Goal: Transaction & Acquisition: Purchase product/service

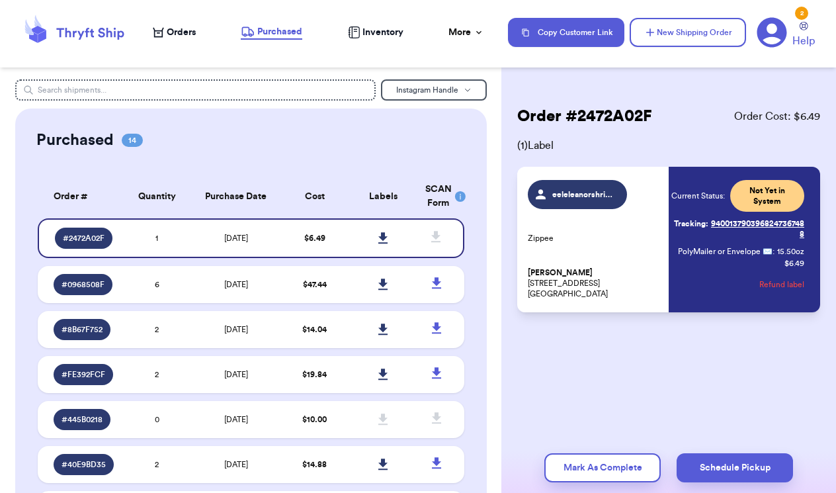
click at [175, 31] on span "Orders" at bounding box center [181, 32] width 29 height 13
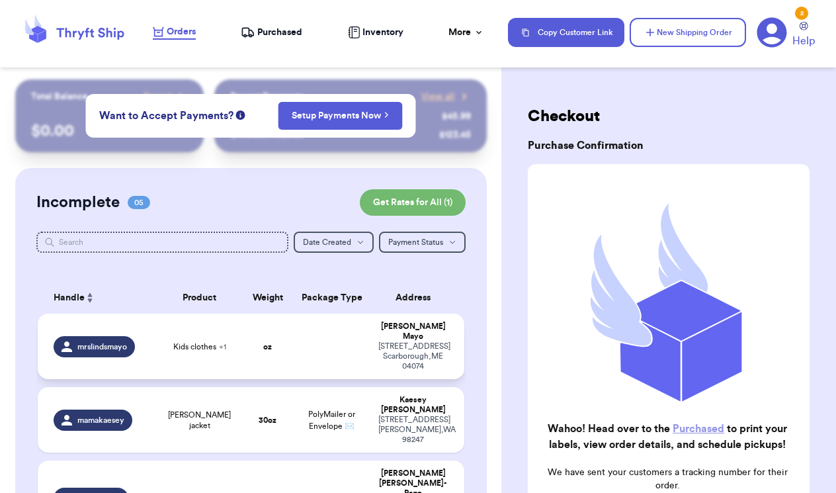
click at [226, 355] on td "Kids clothes + 1" at bounding box center [199, 346] width 85 height 65
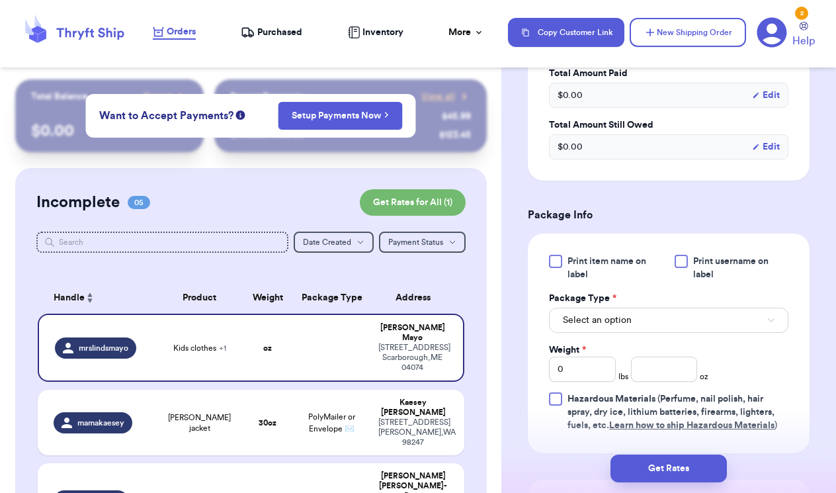
scroll to position [484, 0]
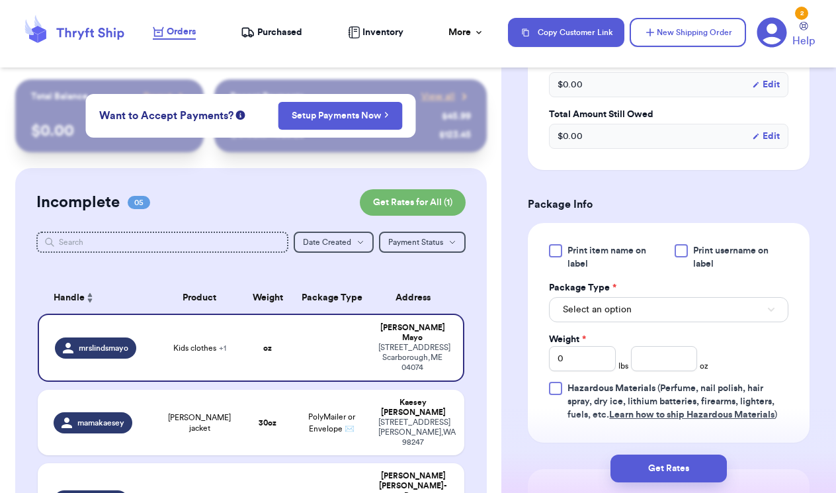
click at [630, 310] on span "Select an option" at bounding box center [597, 309] width 69 height 13
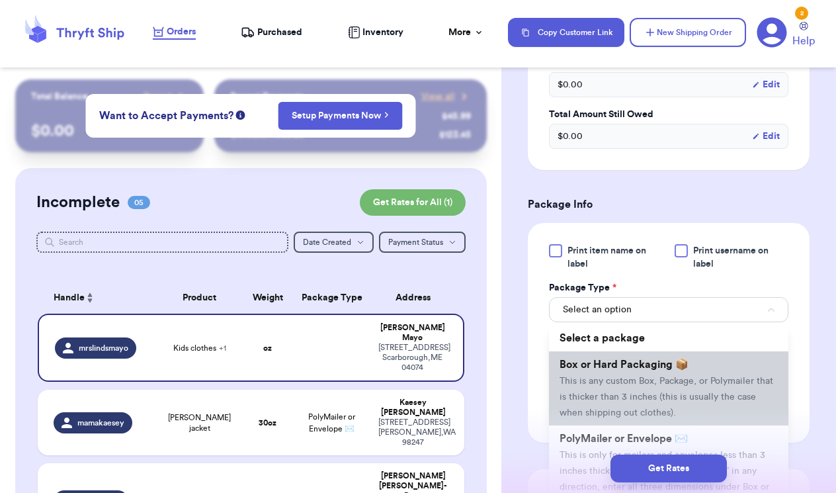
click at [612, 391] on li "Box or Hard Packaging 📦 This is any custom Box, Package, or Polymailer that is …" at bounding box center [668, 388] width 239 height 74
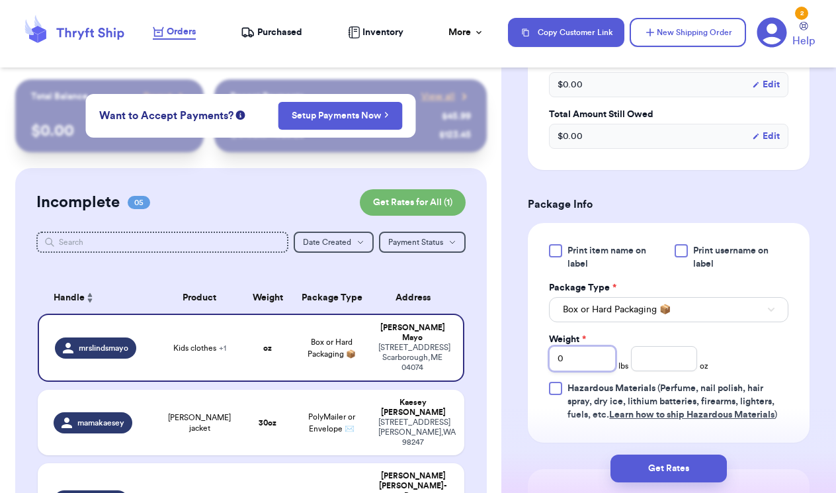
click at [587, 363] on input "0" at bounding box center [582, 358] width 67 height 25
type input "01"
type input "010"
type input "01"
type input "0"
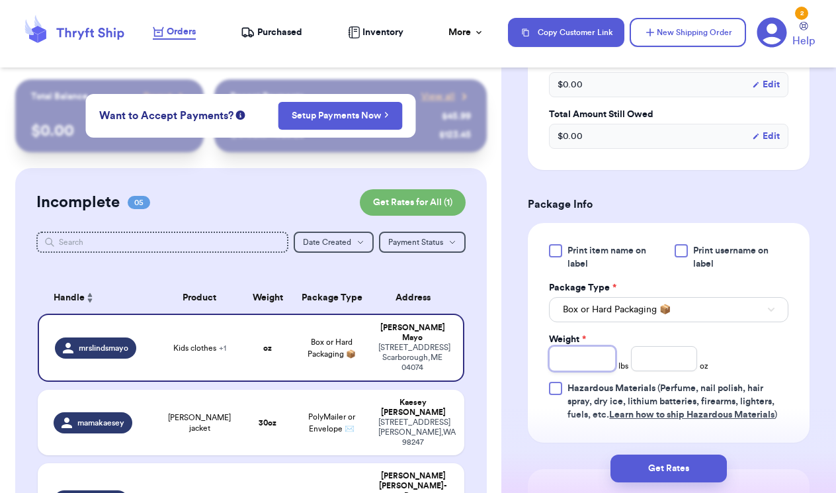
type input "1"
type input "10"
click at [681, 364] on input "number" at bounding box center [664, 358] width 67 height 25
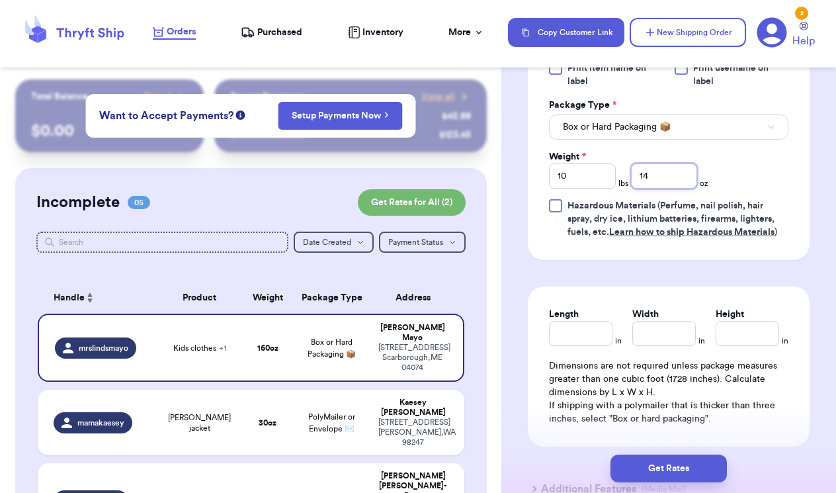
scroll to position [667, 0]
type input "14"
click at [566, 335] on input "Length" at bounding box center [581, 332] width 64 height 25
type input "17.5"
click at [654, 342] on input "Width *" at bounding box center [664, 332] width 64 height 25
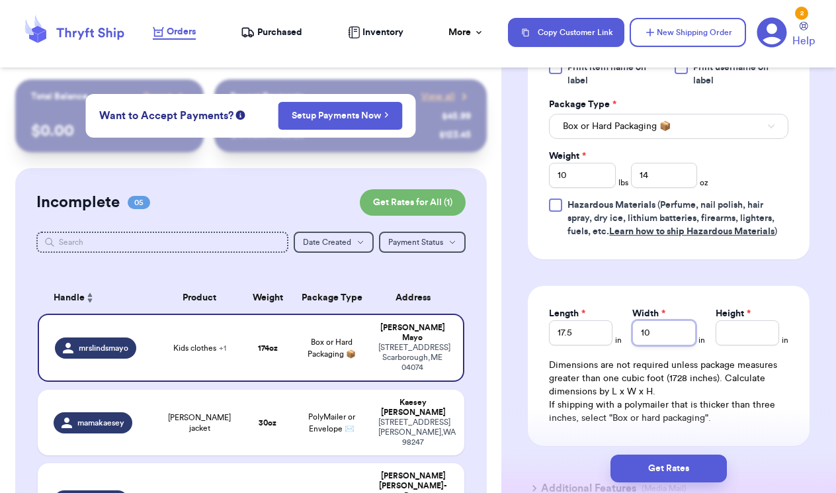
type input "10"
click at [740, 339] on input "Height *" at bounding box center [748, 332] width 64 height 25
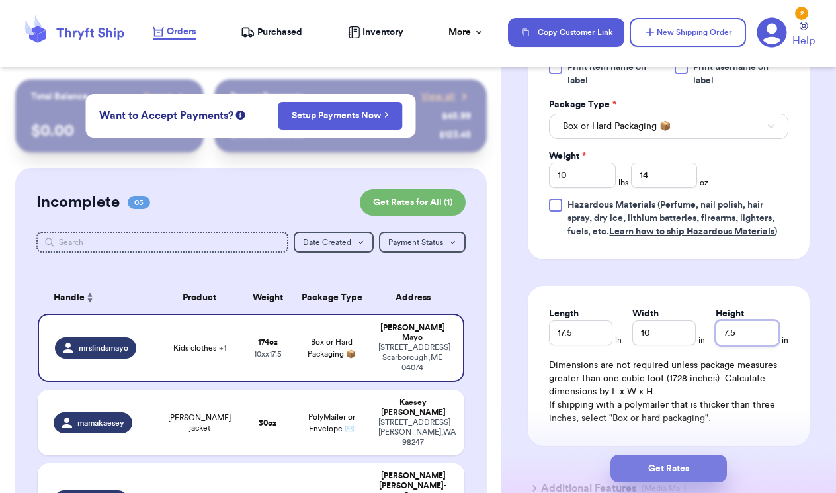
type input "7.5"
click at [685, 467] on button "Get Rates" at bounding box center [669, 468] width 116 height 28
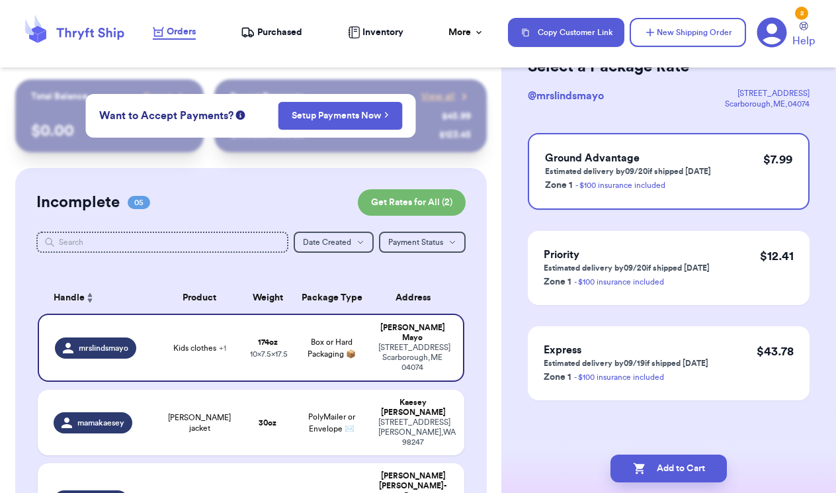
scroll to position [0, 0]
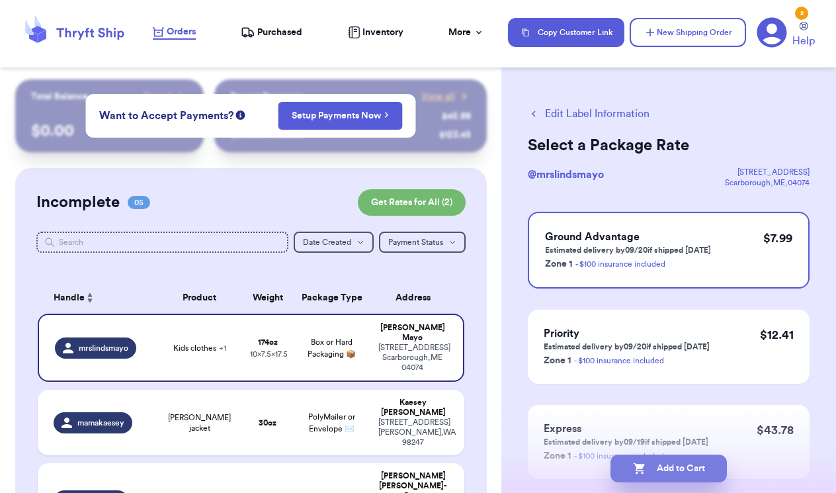
click at [683, 468] on button "Add to Cart" at bounding box center [669, 468] width 116 height 28
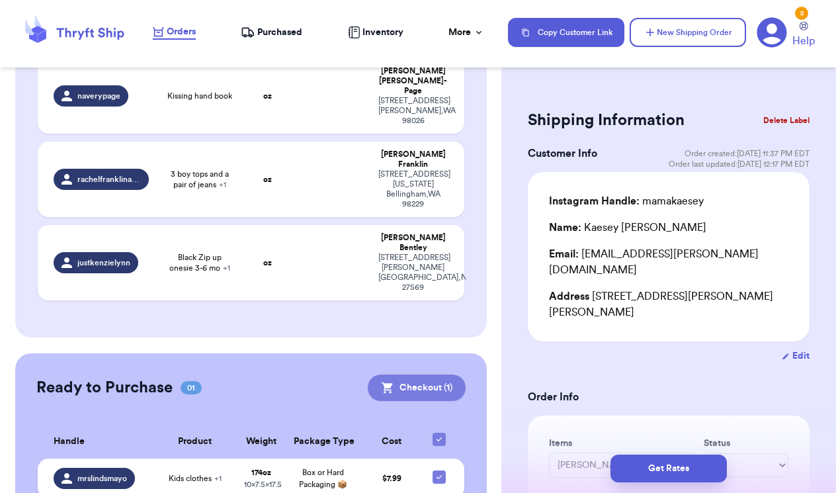
click at [429, 374] on button "Checkout ( 1 )" at bounding box center [417, 387] width 98 height 26
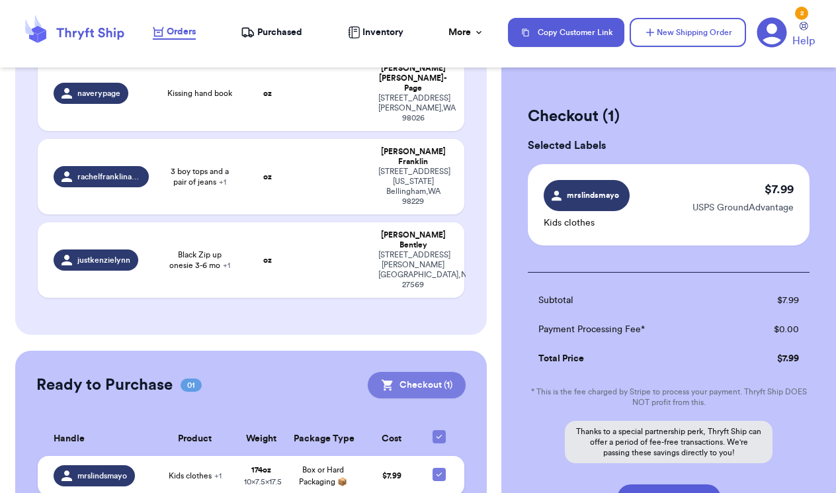
scroll to position [319, 0]
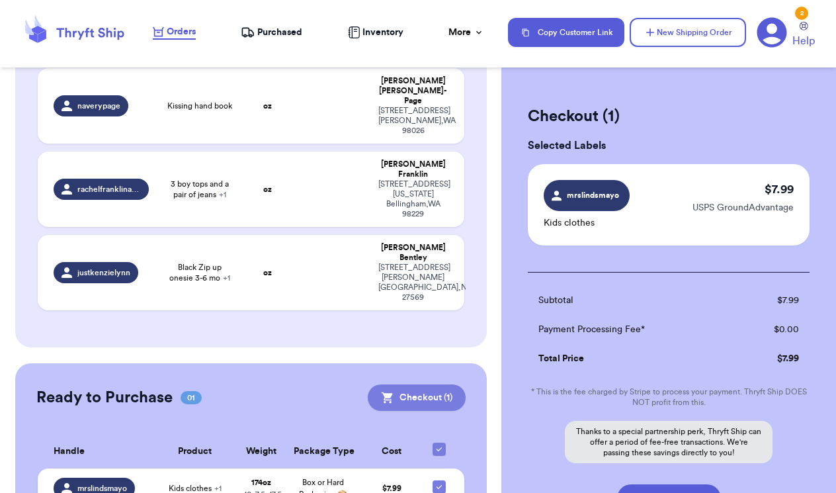
click at [429, 384] on button "Checkout ( 1 )" at bounding box center [417, 397] width 98 height 26
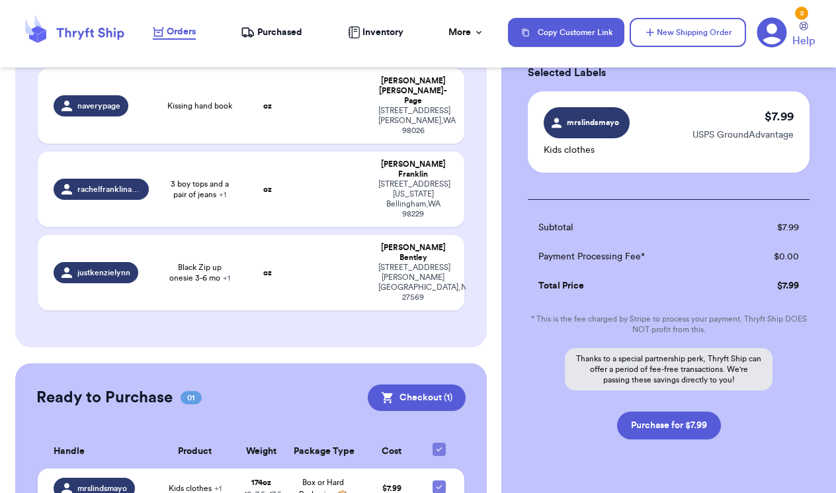
scroll to position [85, 0]
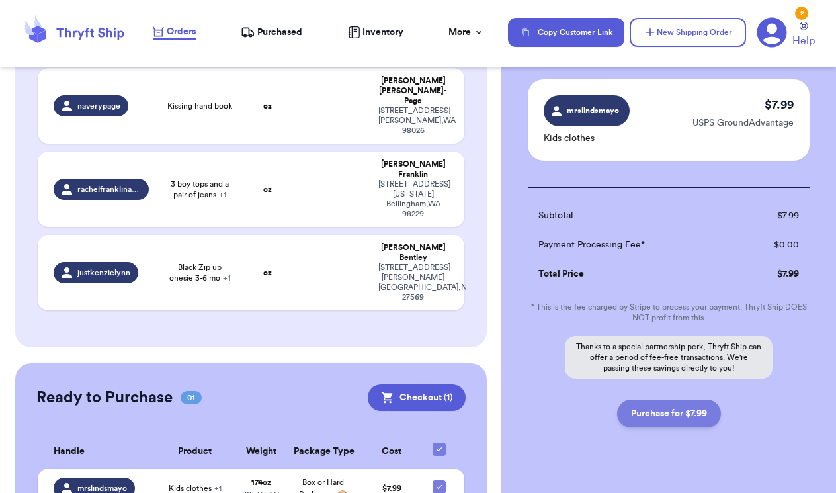
click at [652, 417] on button "Purchase for $7.99" at bounding box center [669, 414] width 104 height 28
checkbox input "false"
checkbox input "true"
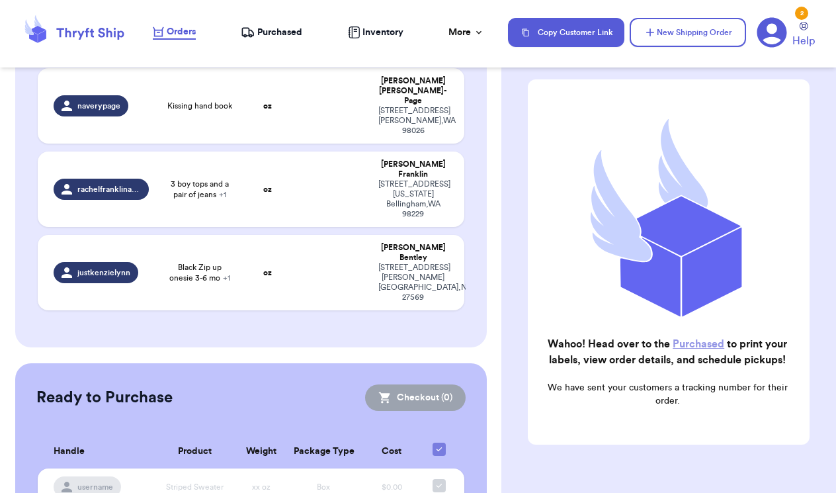
scroll to position [304, 0]
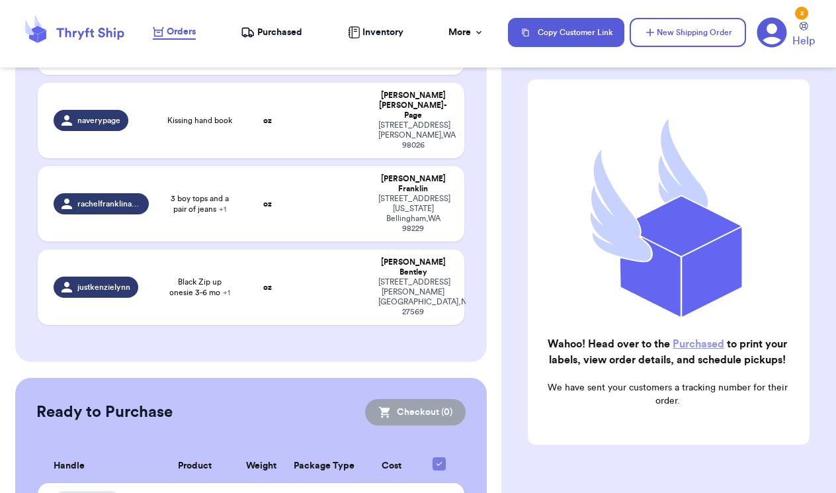
click at [256, 31] on div "Purchased" at bounding box center [272, 32] width 62 height 13
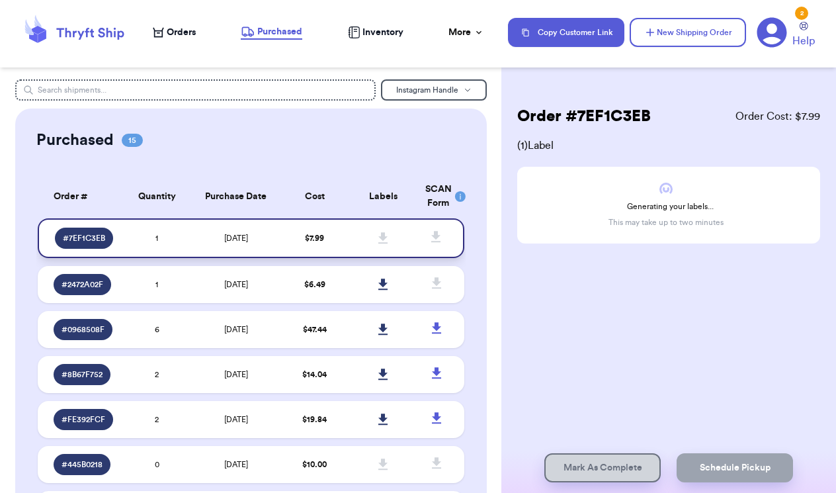
click at [382, 243] on icon at bounding box center [382, 237] width 9 height 11
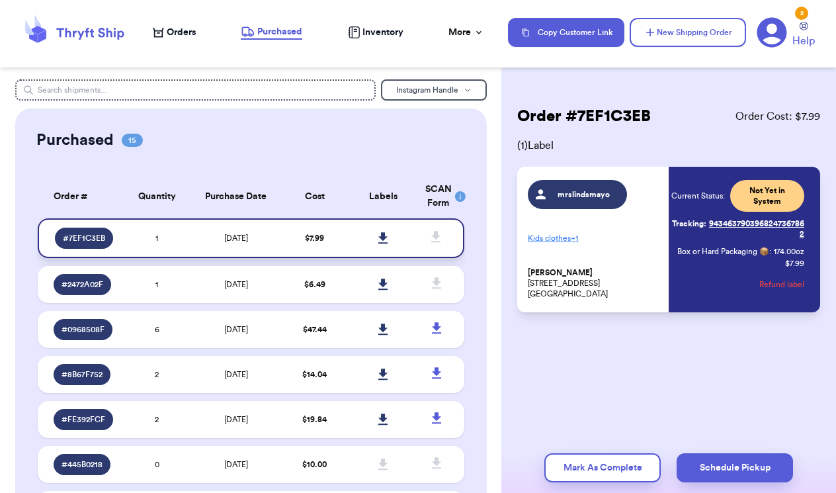
click at [384, 243] on icon at bounding box center [382, 237] width 9 height 11
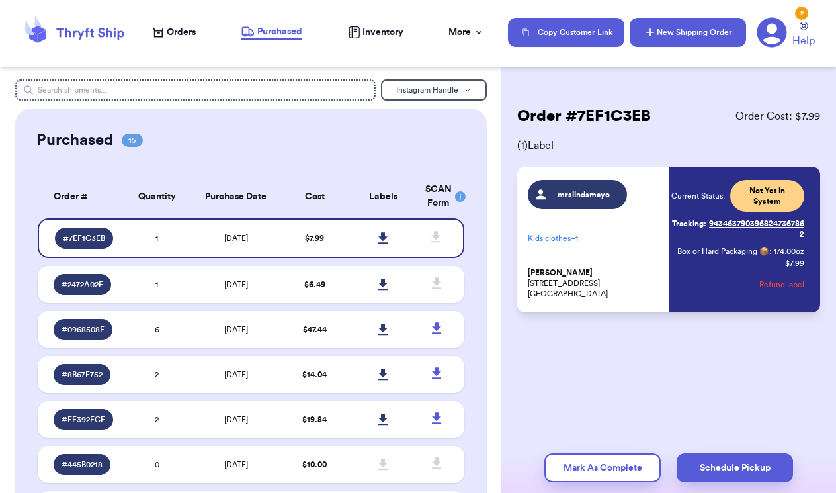
click at [706, 32] on button "New Shipping Order" at bounding box center [688, 32] width 116 height 29
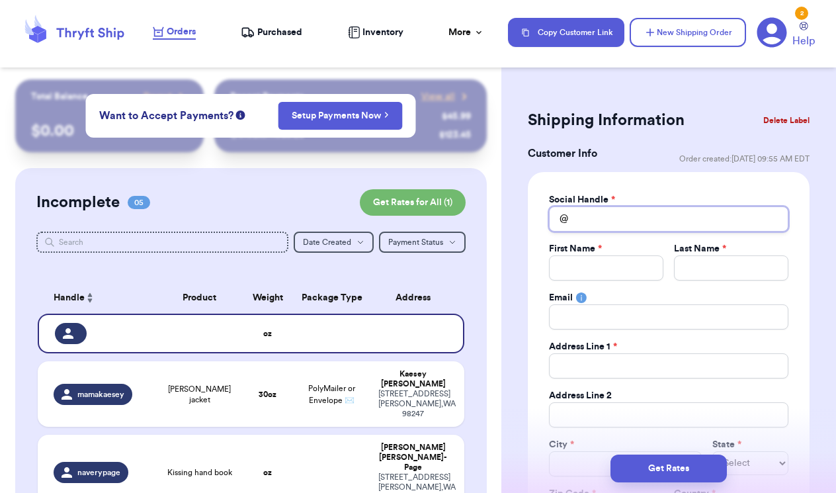
click at [594, 222] on input "Total Amount Paid" at bounding box center [668, 218] width 239 height 25
type input "l"
type input "lu"
type input "luc"
type input "luck"
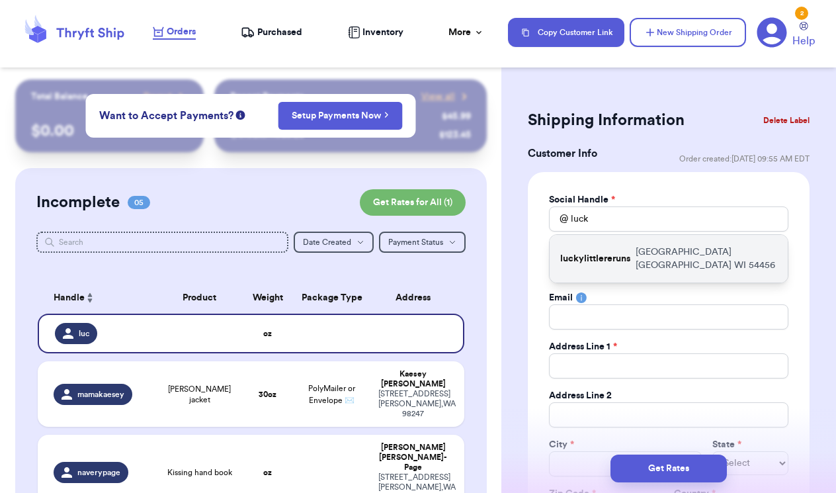
click at [658, 255] on p "[STREET_ADDRESS]" at bounding box center [707, 258] width 142 height 26
type input "luckylittlereruns"
type input "[PERSON_NAME]"
type input "[PERSON_NAME][EMAIL_ADDRESS][DOMAIN_NAME]"
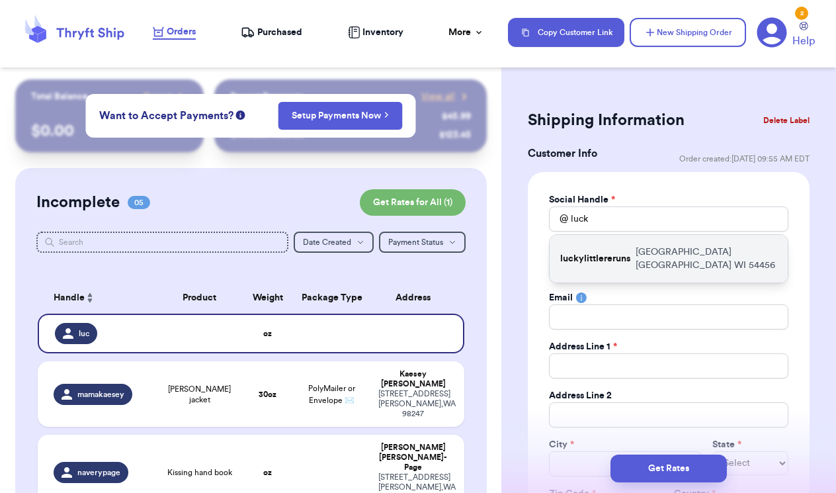
type input "[GEOGRAPHIC_DATA]"
select select "WI"
type input "54456"
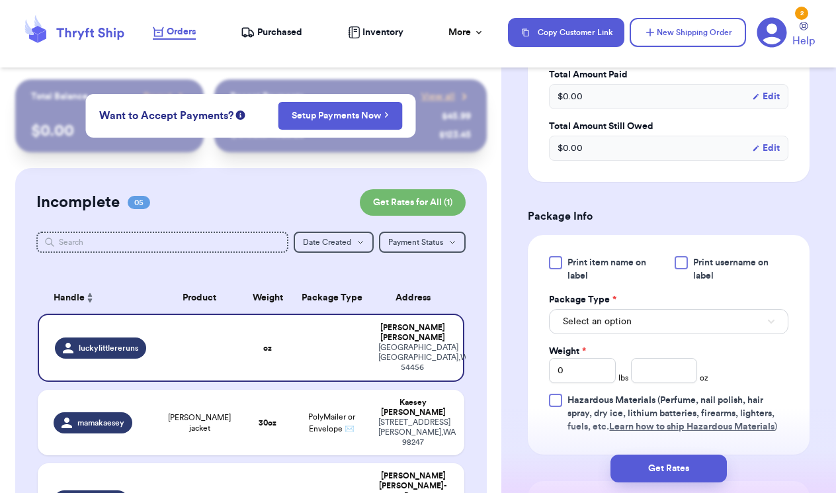
scroll to position [652, 0]
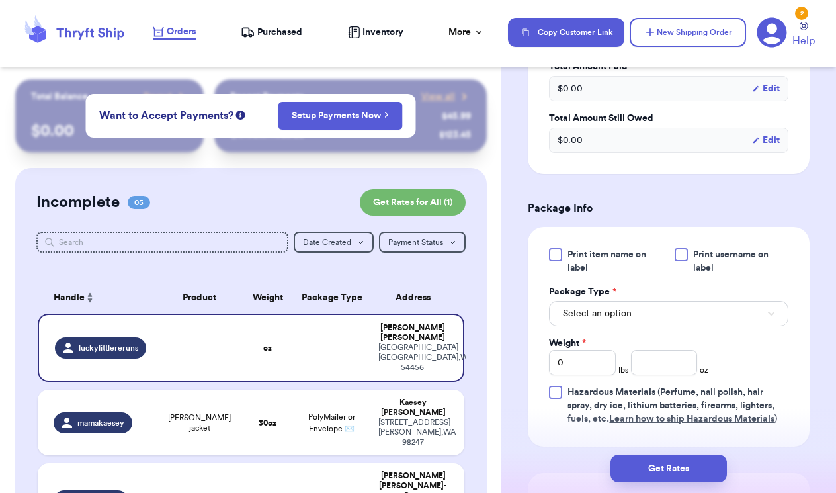
click at [619, 310] on span "Select an option" at bounding box center [597, 313] width 69 height 13
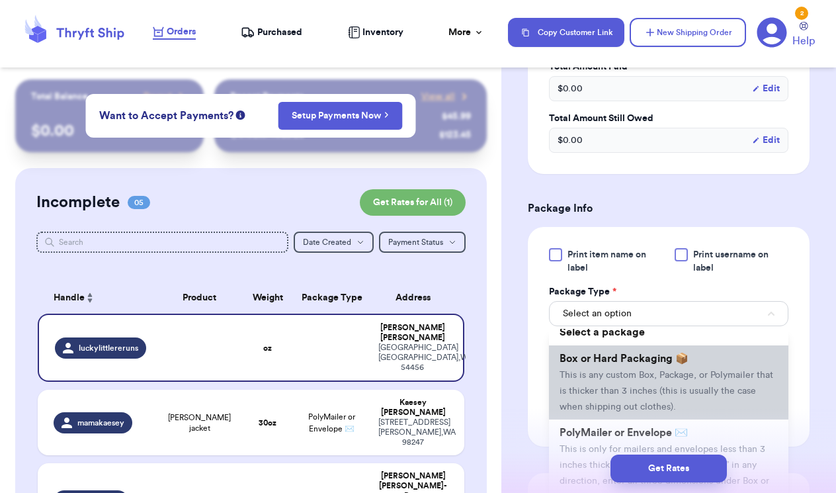
scroll to position [6, 0]
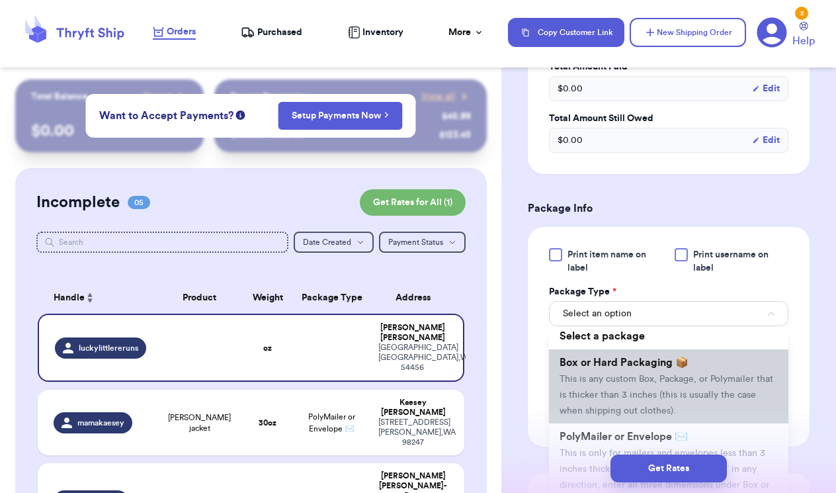
click at [637, 370] on li "Box or Hard Packaging 📦 This is any custom Box, Package, or Polymailer that is …" at bounding box center [668, 386] width 239 height 74
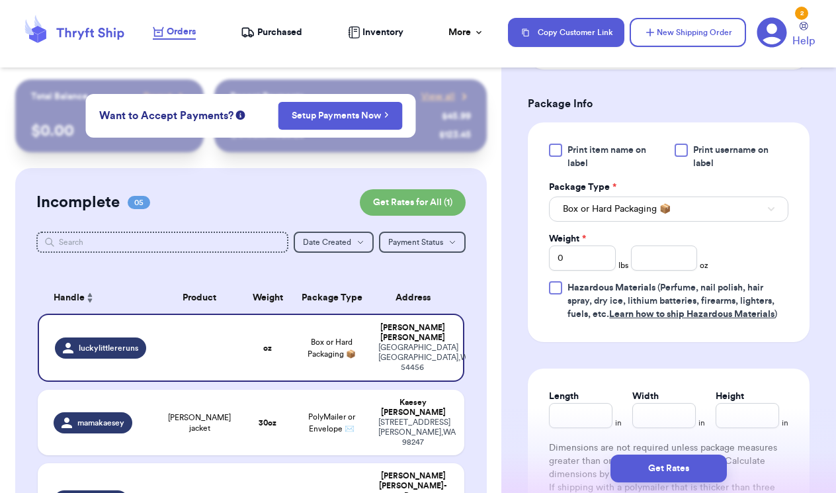
scroll to position [773, 0]
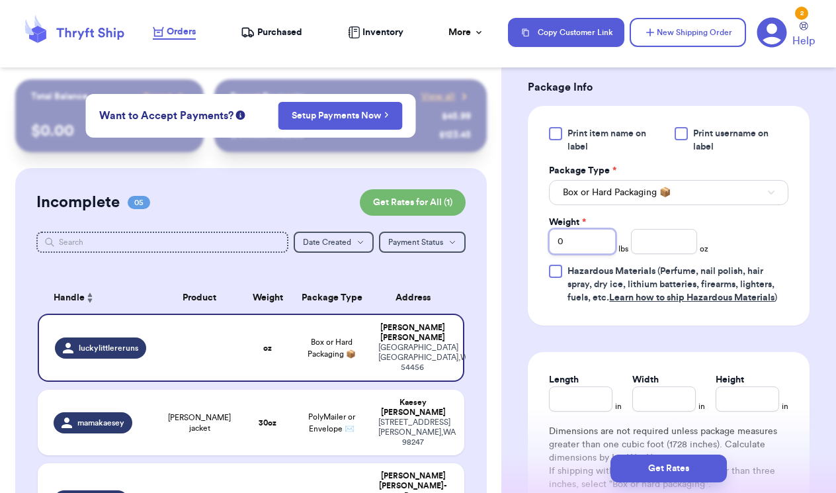
click at [595, 238] on input "0" at bounding box center [582, 241] width 67 height 25
type input "03"
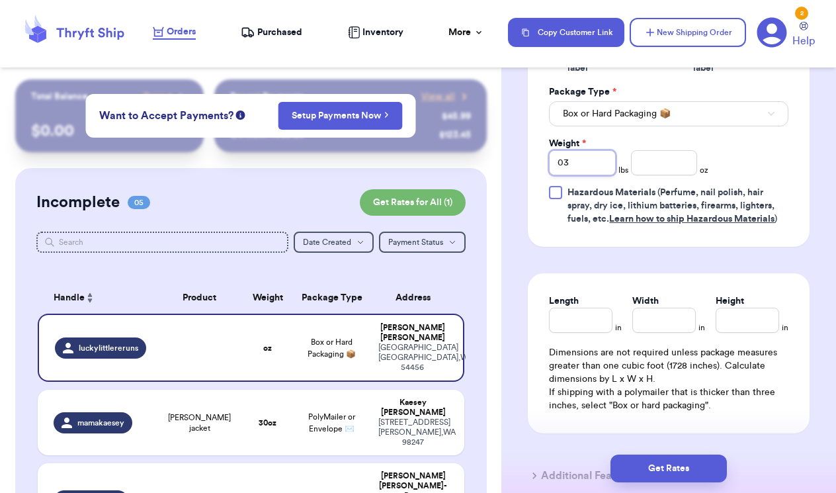
scroll to position [855, 0]
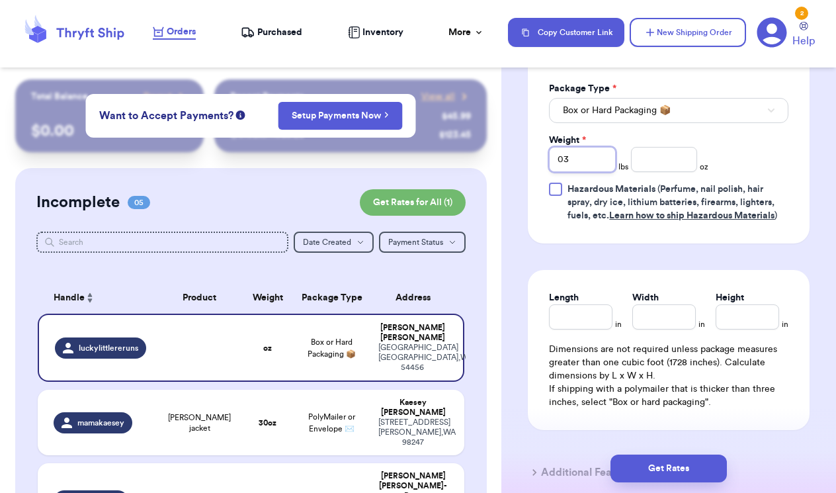
type input "03"
click at [597, 318] on input "Length" at bounding box center [581, 316] width 64 height 25
type input "1"
type input "14"
click at [664, 315] on input "Width *" at bounding box center [664, 316] width 64 height 25
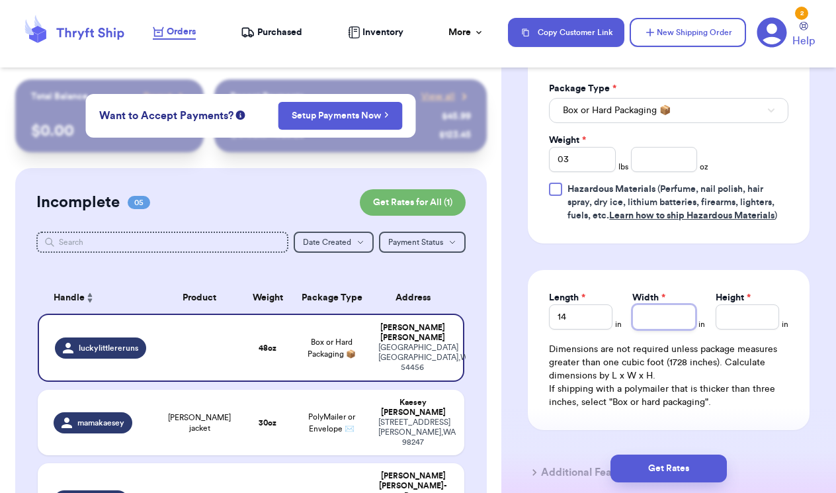
type input "1"
type input "10"
click at [774, 318] on input "Height *" at bounding box center [748, 316] width 64 height 25
type input "4"
type input "4.5"
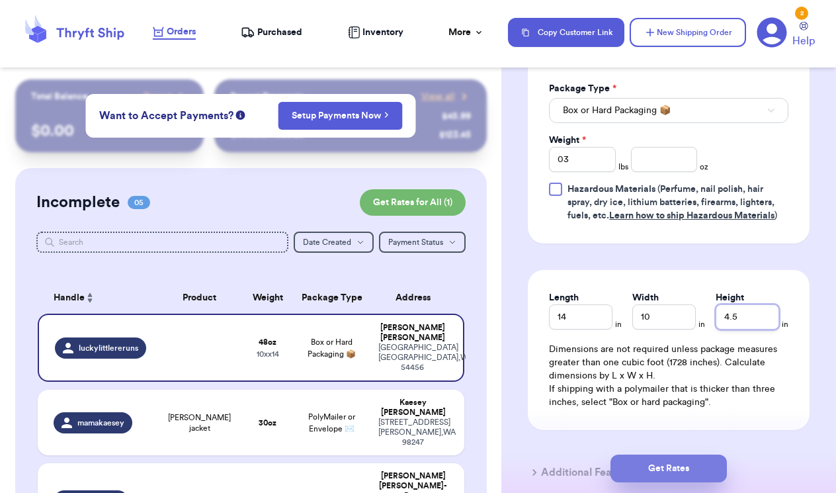
type input "4.5"
click at [691, 464] on button "Get Rates" at bounding box center [669, 468] width 116 height 28
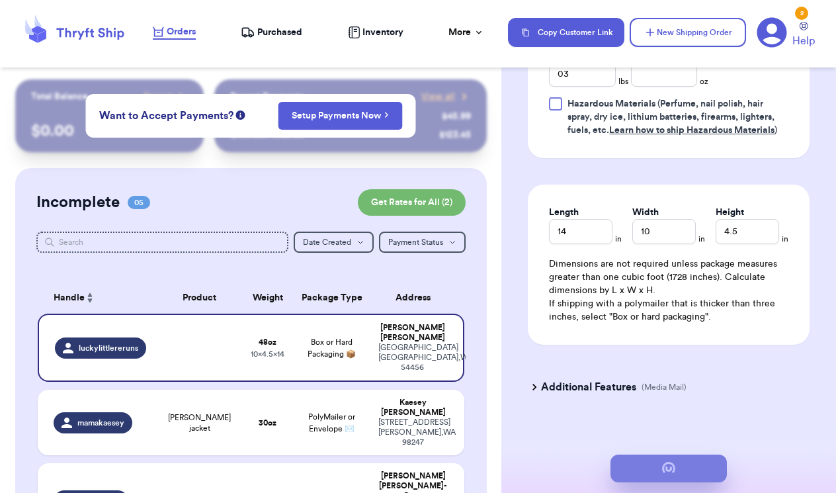
scroll to position [0, 0]
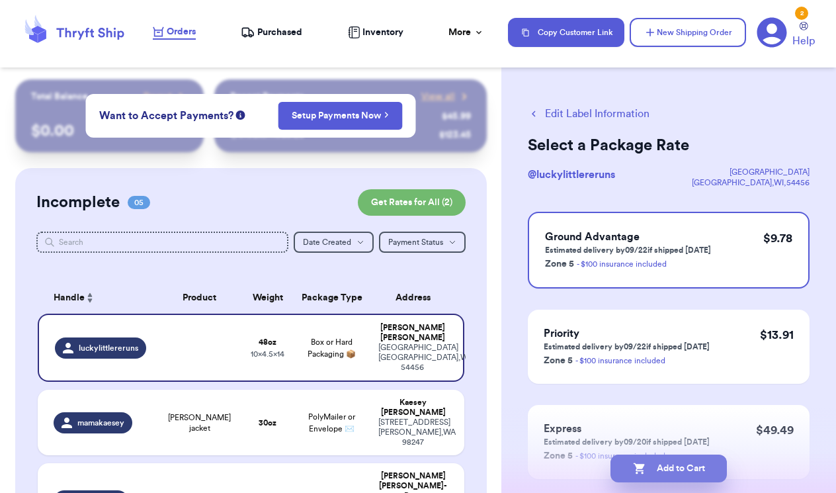
click at [687, 472] on button "Add to Cart" at bounding box center [669, 468] width 116 height 28
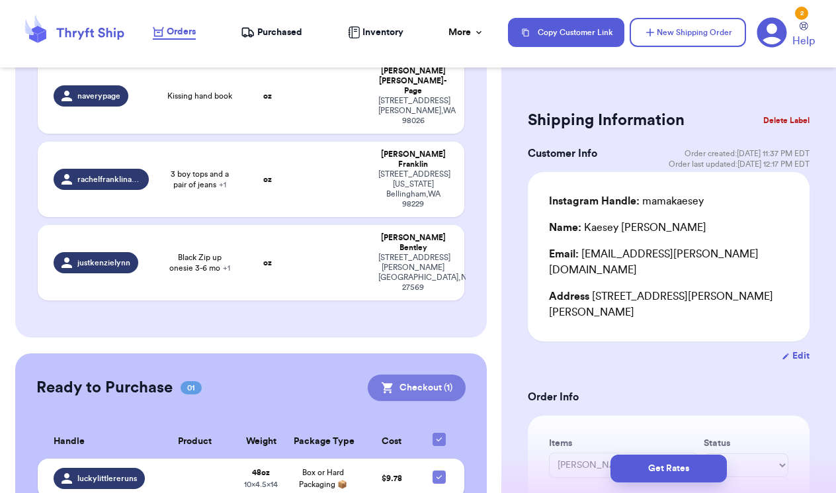
click at [407, 374] on button "Checkout ( 1 )" at bounding box center [417, 387] width 98 height 26
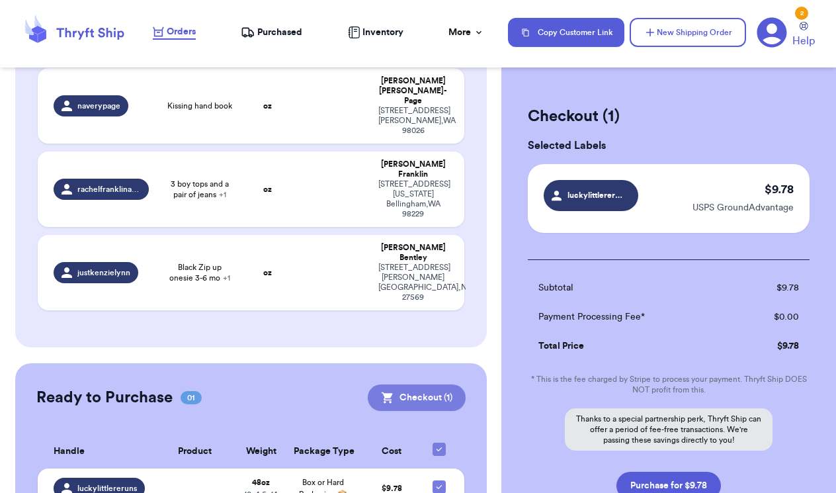
click at [425, 384] on button "Checkout ( 1 )" at bounding box center [417, 397] width 98 height 26
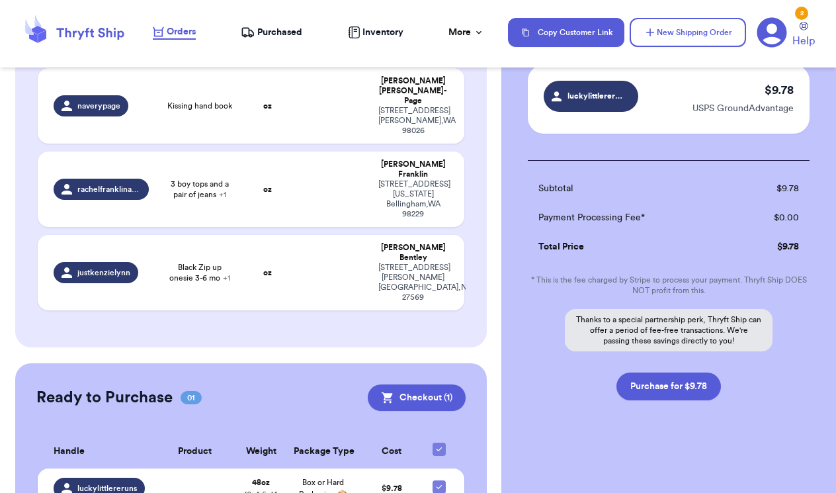
scroll to position [99, 0]
click at [679, 379] on button "Purchase for $9.78" at bounding box center [668, 386] width 105 height 28
checkbox input "false"
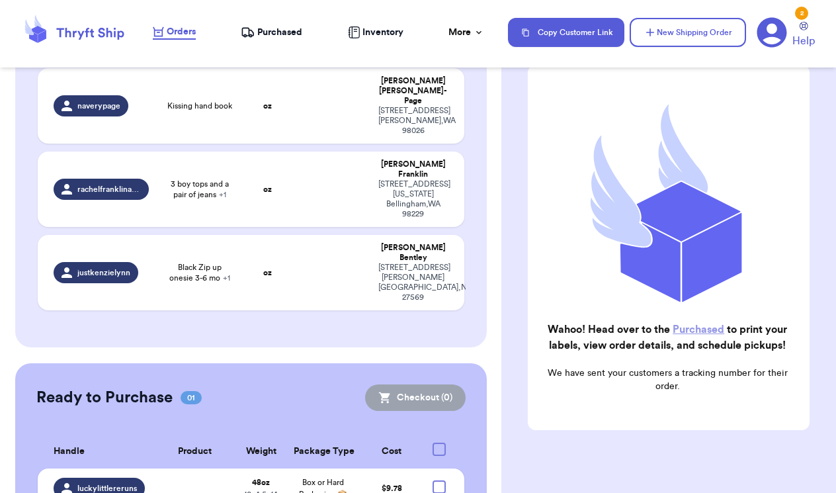
checkbox input "true"
click at [298, 47] on nav "Orders Purchased Inventory More Stats Completed Orders Payments Payouts Copy Cu…" at bounding box center [488, 33] width 697 height 44
click at [292, 37] on span "Purchased" at bounding box center [279, 32] width 45 height 13
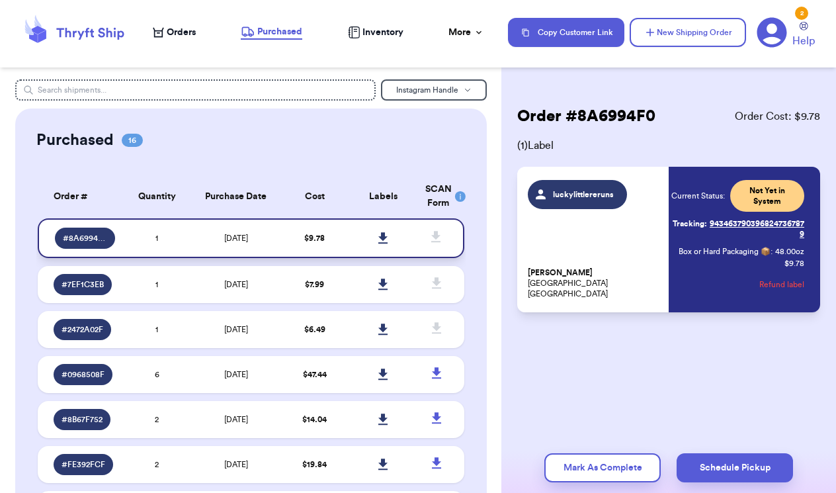
click at [384, 243] on icon at bounding box center [382, 237] width 9 height 11
